Goal: Leave review/rating

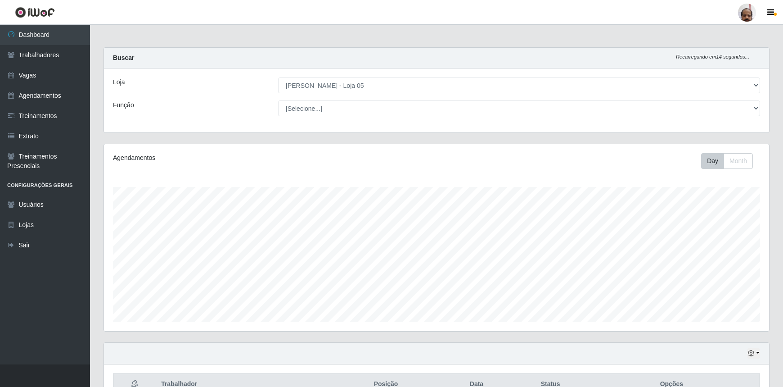
select select "252"
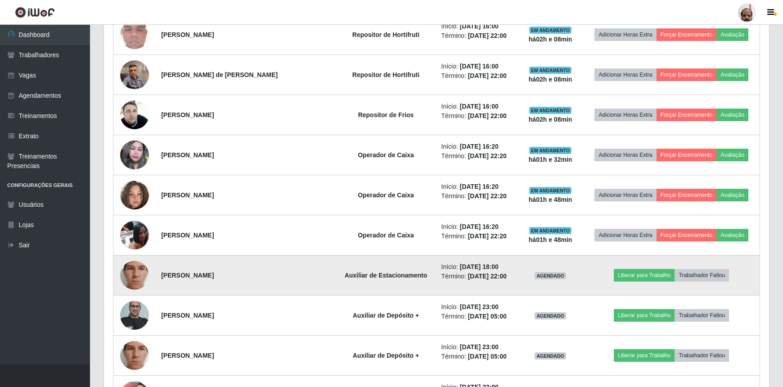
scroll to position [1187, 0]
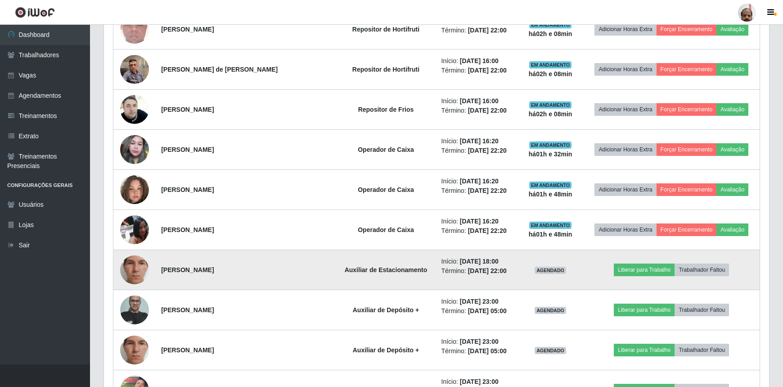
click at [143, 263] on img at bounding box center [134, 270] width 29 height 64
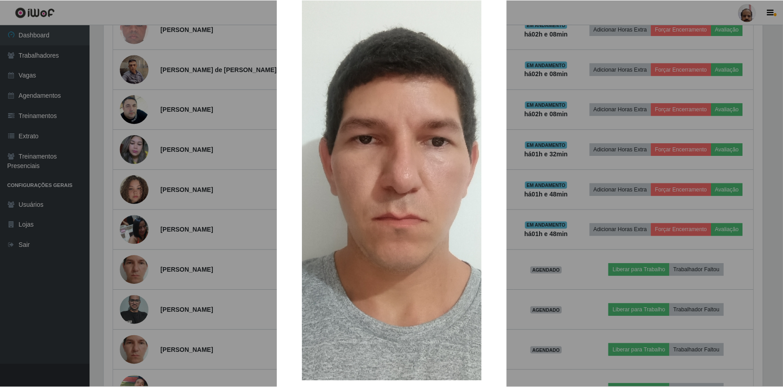
scroll to position [92, 0]
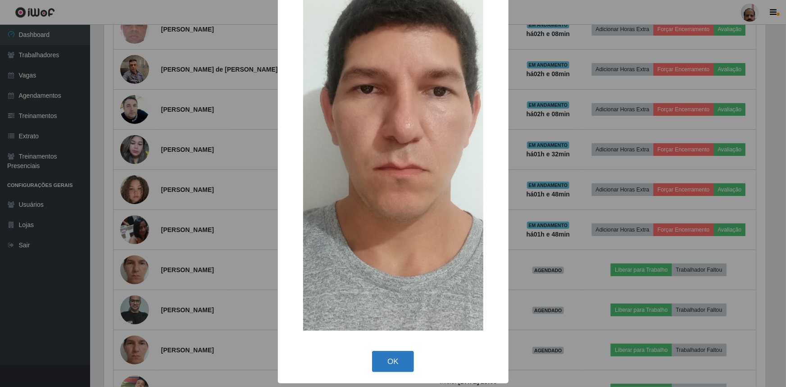
click at [398, 356] on button "OK" at bounding box center [393, 361] width 42 height 21
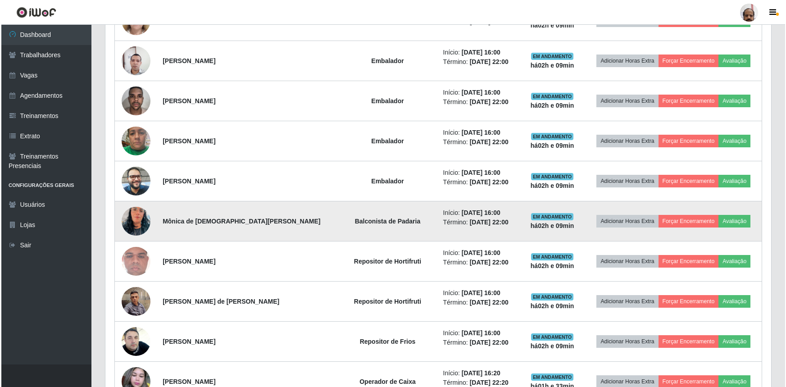
scroll to position [901, 0]
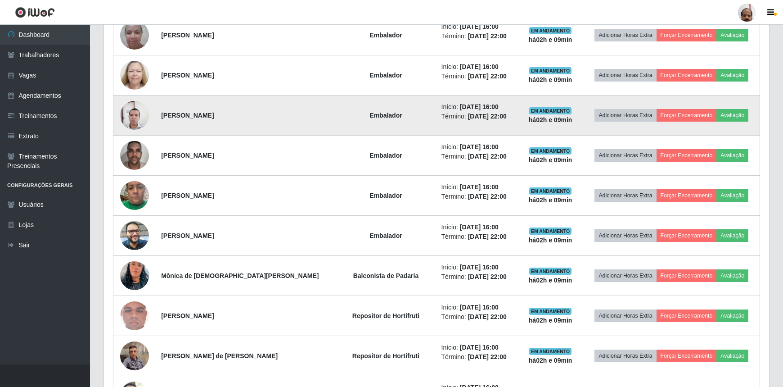
click at [133, 110] on img at bounding box center [134, 115] width 29 height 39
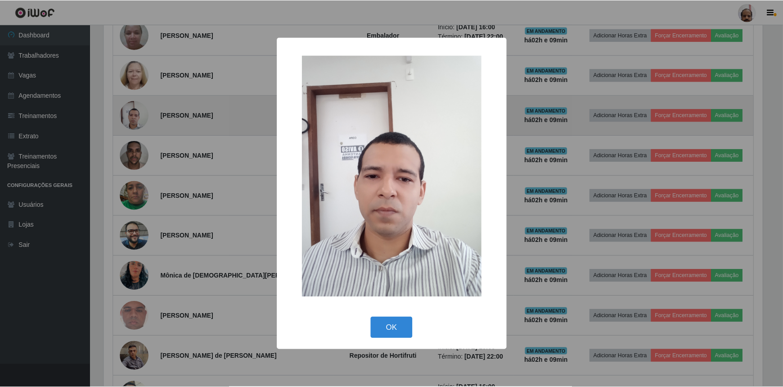
scroll to position [187, 661]
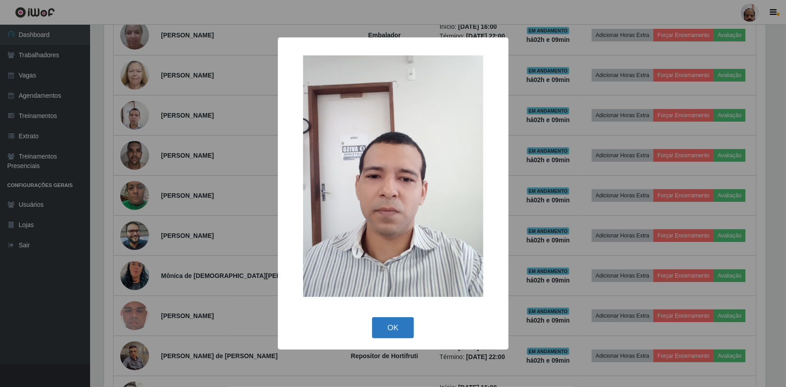
click at [394, 327] on button "OK" at bounding box center [393, 327] width 42 height 21
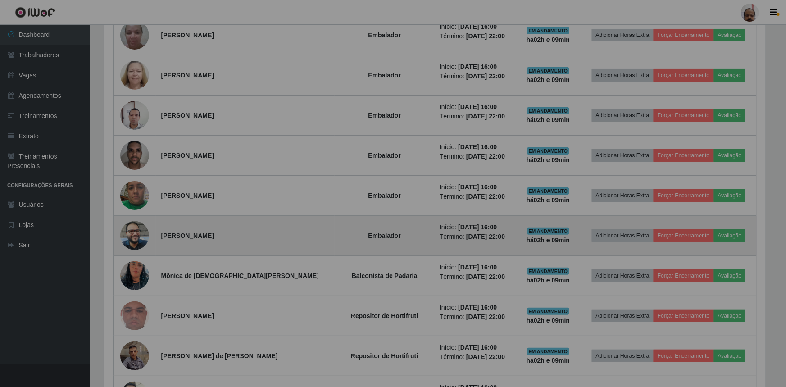
scroll to position [187, 666]
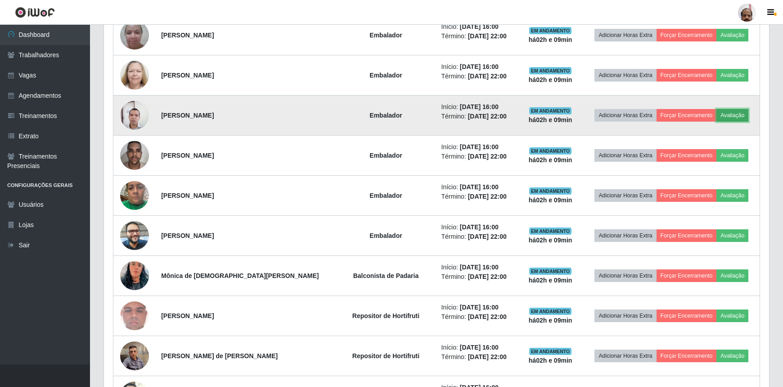
click at [726, 112] on button "Avaliação" at bounding box center [733, 115] width 32 height 13
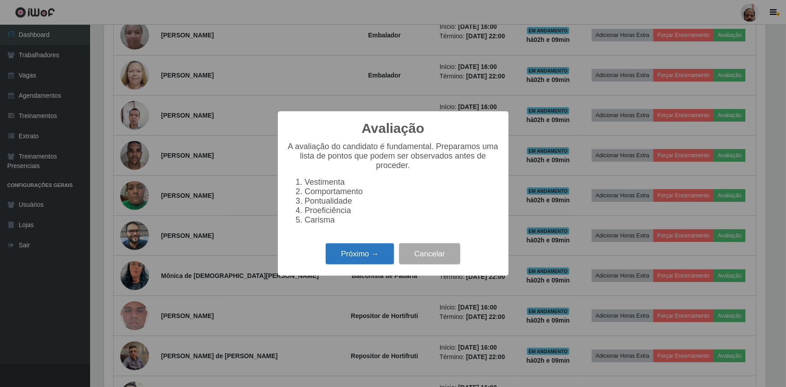
click at [367, 264] on button "Próximo →" at bounding box center [360, 253] width 68 height 21
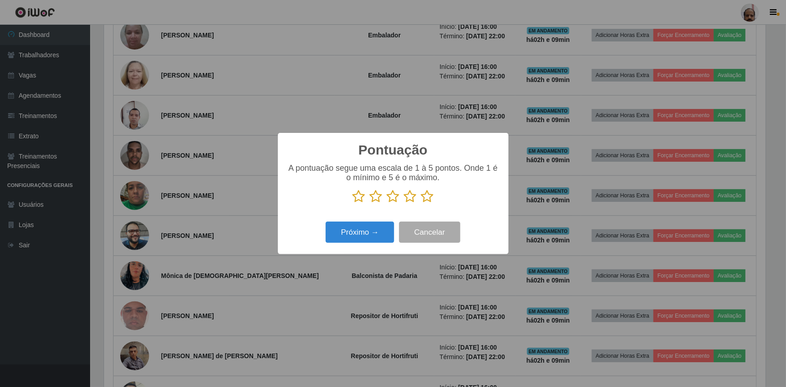
click at [358, 195] on icon at bounding box center [359, 197] width 13 height 14
click at [353, 203] on input "radio" at bounding box center [353, 203] width 0 height 0
click at [364, 233] on button "Próximo →" at bounding box center [360, 232] width 68 height 21
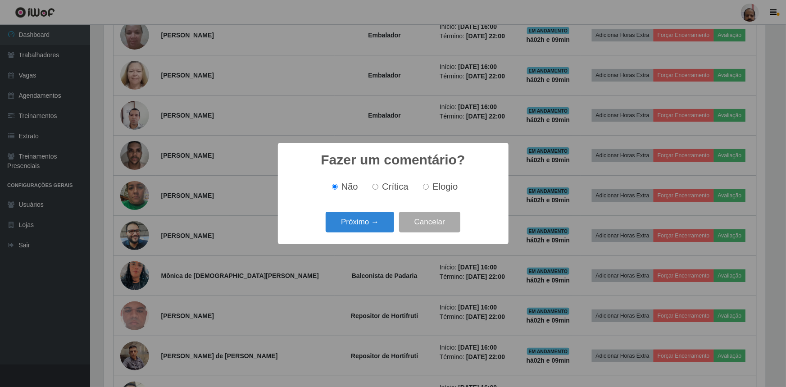
click at [376, 187] on input "Crítica" at bounding box center [375, 187] width 6 height 6
radio input "true"
click at [365, 222] on button "Próximo →" at bounding box center [360, 222] width 68 height 21
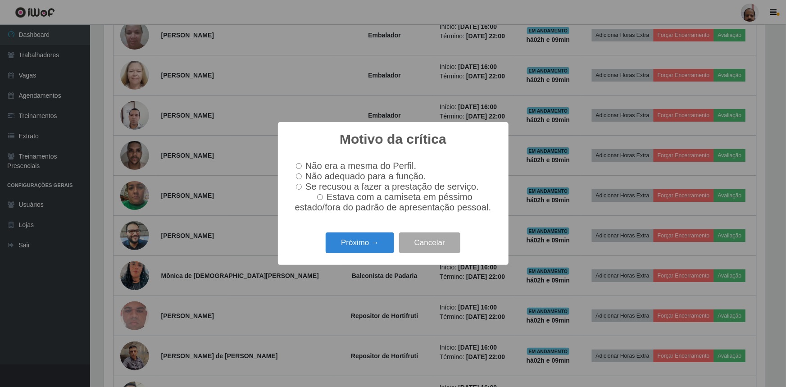
click at [297, 174] on input "Não adequado para a função." at bounding box center [299, 176] width 6 height 6
radio input "true"
click at [363, 248] on button "Próximo →" at bounding box center [360, 242] width 68 height 21
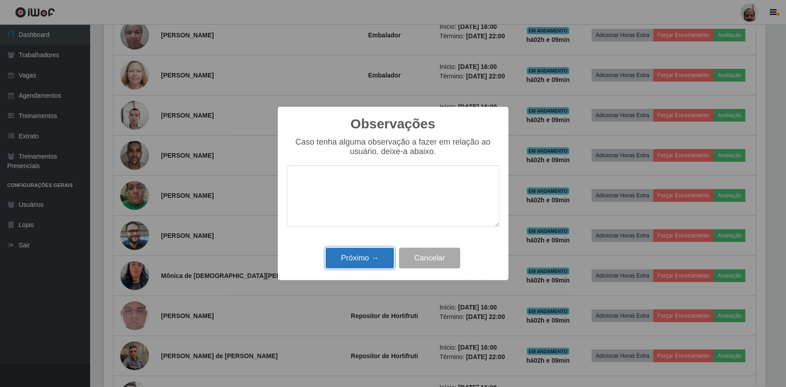
click at [361, 255] on button "Próximo →" at bounding box center [360, 258] width 68 height 21
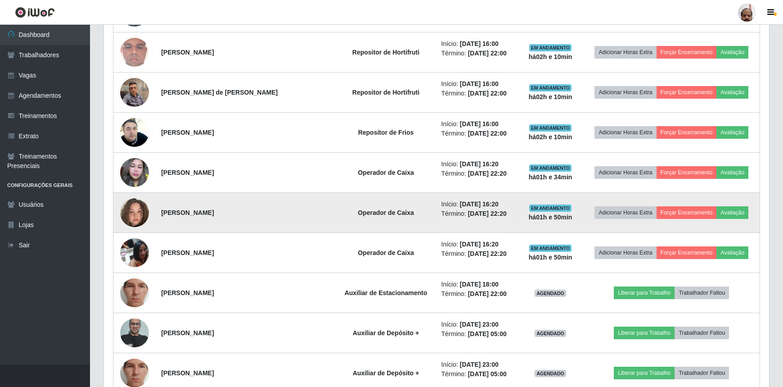
scroll to position [1187, 0]
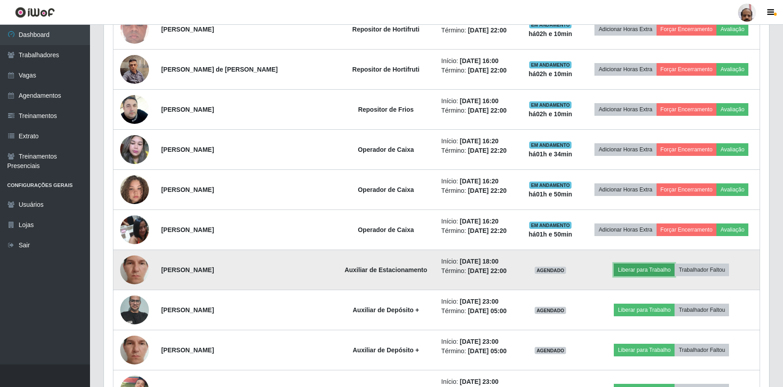
click at [644, 267] on button "Liberar para Trabalho" at bounding box center [644, 269] width 61 height 13
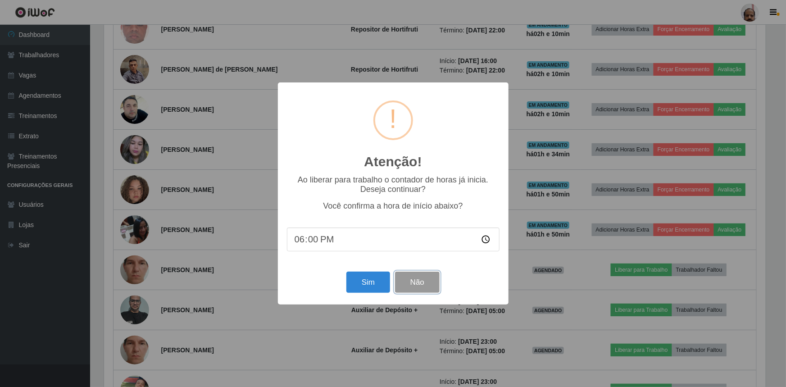
click at [419, 283] on button "Não" at bounding box center [417, 282] width 45 height 21
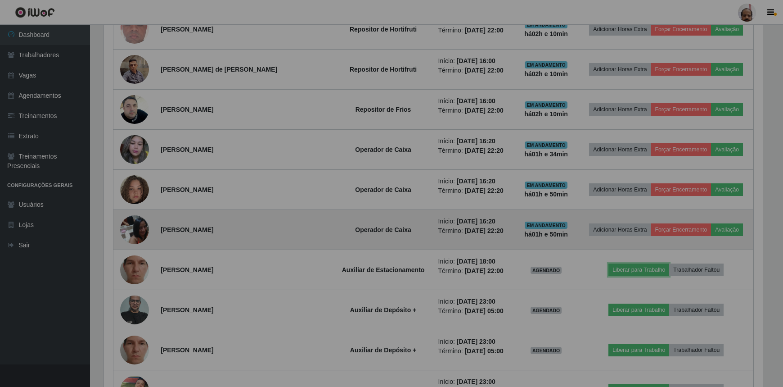
scroll to position [187, 666]
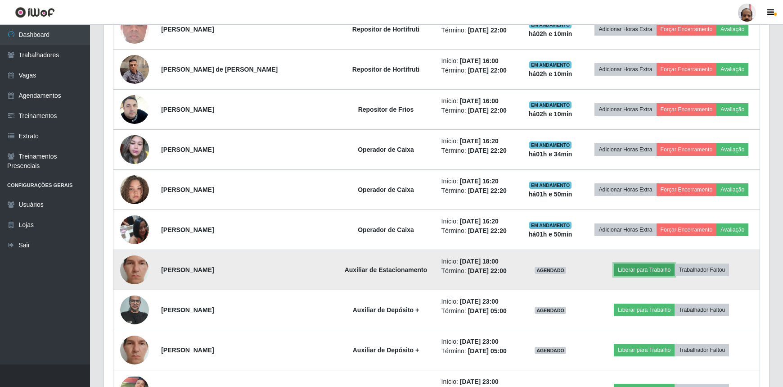
click at [636, 269] on button "Liberar para Trabalho" at bounding box center [644, 269] width 61 height 13
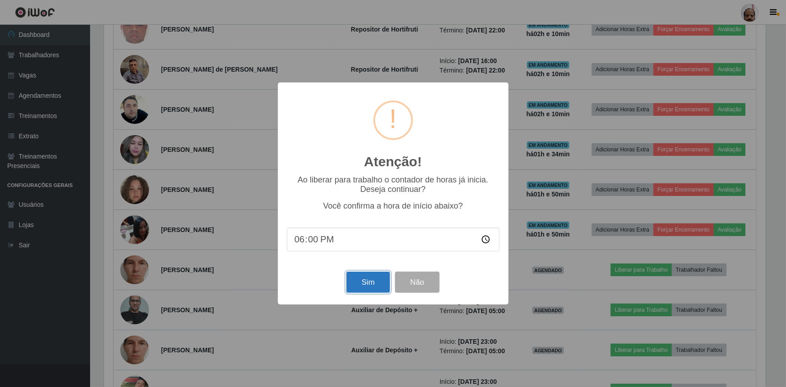
click at [360, 284] on button "Sim" at bounding box center [368, 282] width 44 height 21
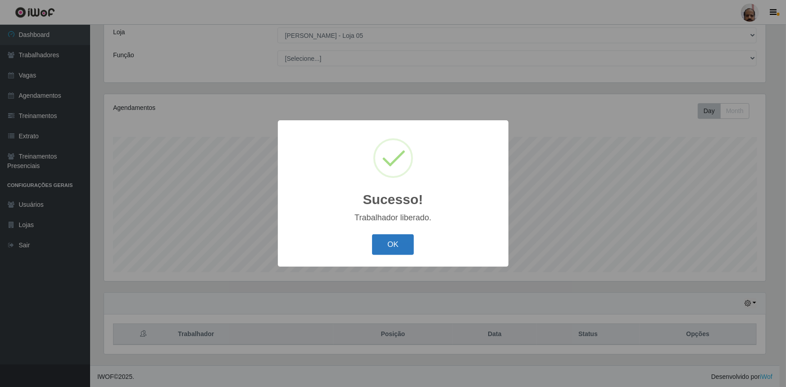
click at [382, 244] on button "OK" at bounding box center [393, 244] width 42 height 21
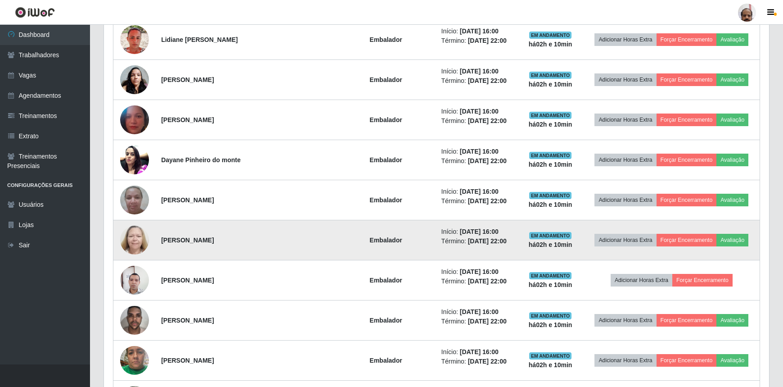
scroll to position [705, 0]
